Goal: Task Accomplishment & Management: Manage account settings

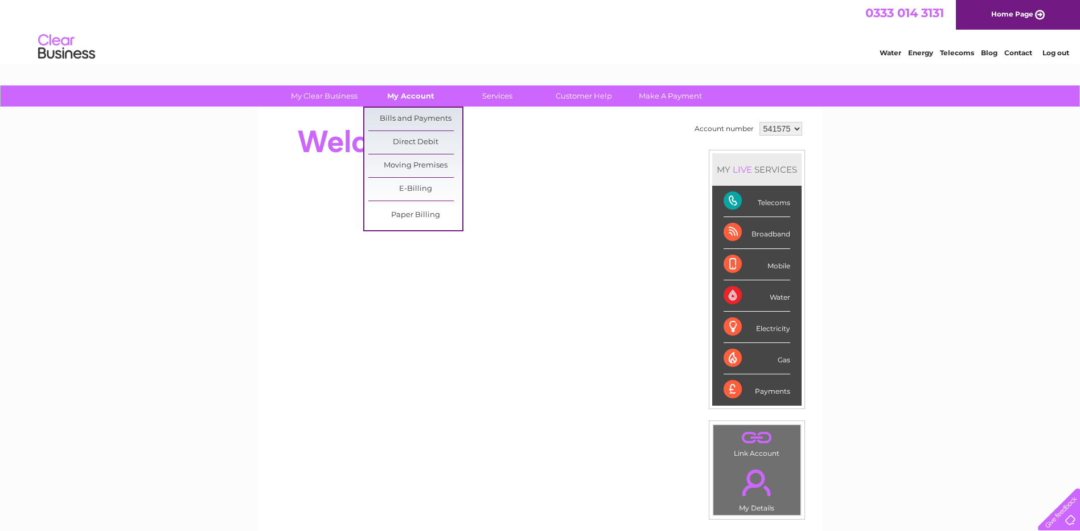
click at [423, 95] on link "My Account" at bounding box center [411, 95] width 94 height 21
click at [418, 116] on link "Bills and Payments" at bounding box center [415, 119] width 94 height 23
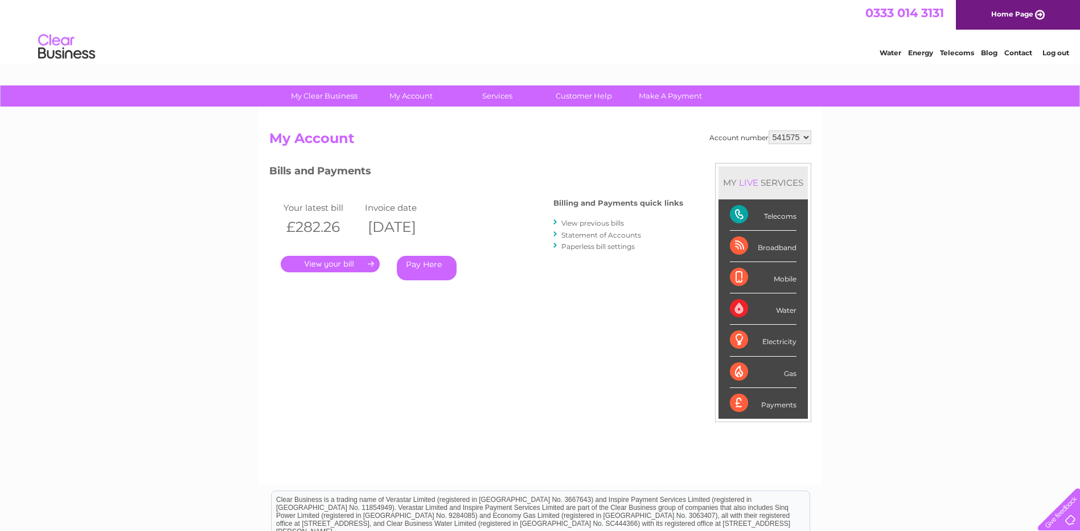
click at [327, 261] on link "." at bounding box center [330, 264] width 99 height 17
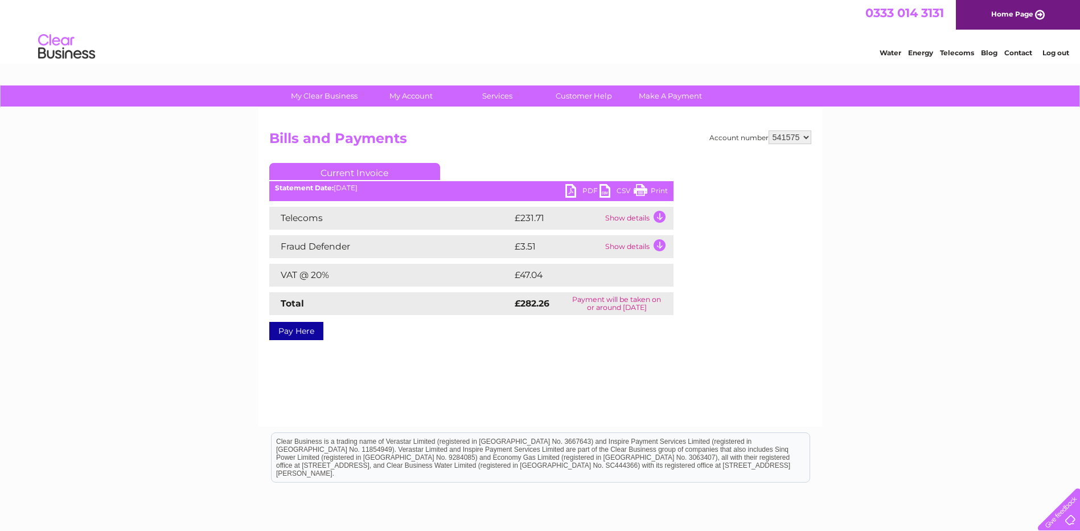
click at [570, 190] on link "PDF" at bounding box center [582, 192] width 34 height 17
click at [576, 192] on link "PDF" at bounding box center [582, 192] width 34 height 17
